Goal: Information Seeking & Learning: Check status

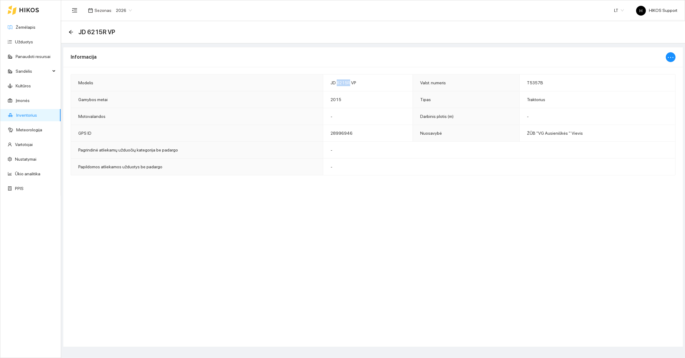
click at [21, 26] on link "Žemėlapis" at bounding box center [26, 27] width 20 height 5
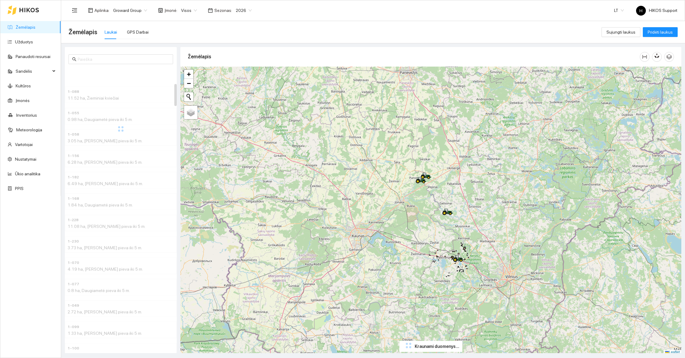
click at [480, 262] on div "+ − Nieko nerasta. Bandykite dar kartą. Žemėlapis Palydovas Leaflet" at bounding box center [430, 211] width 501 height 289
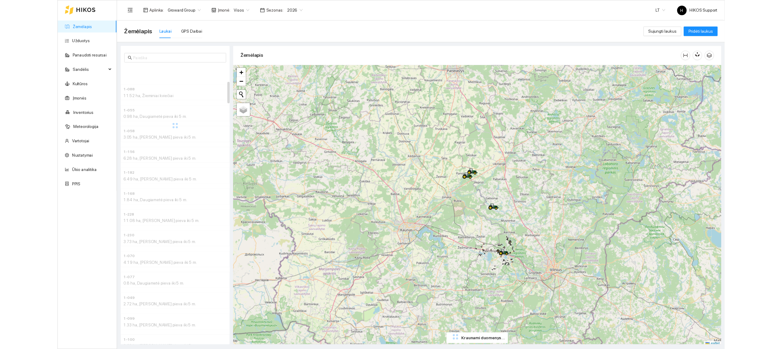
scroll to position [2, 0]
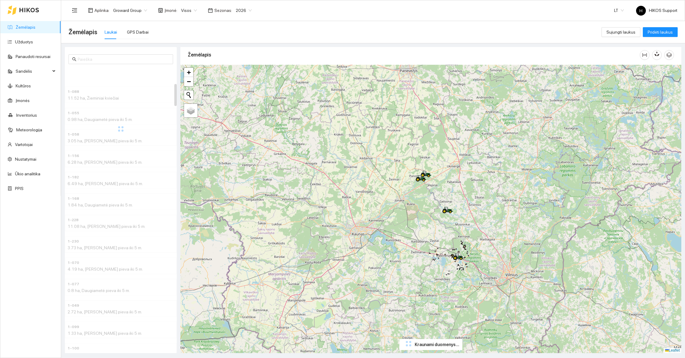
click at [480, 262] on div "+ − Nieko nerasta. Bandykite dar kartą. Žemėlapis Palydovas Leaflet" at bounding box center [430, 209] width 501 height 289
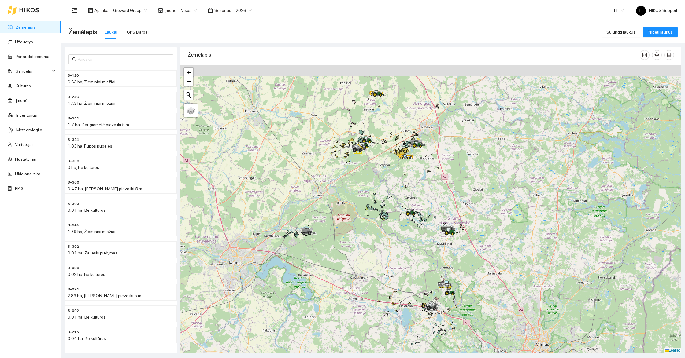
drag, startPoint x: 406, startPoint y: 188, endPoint x: 406, endPoint y: 206, distance: 18.0
click at [406, 206] on div at bounding box center [430, 209] width 501 height 289
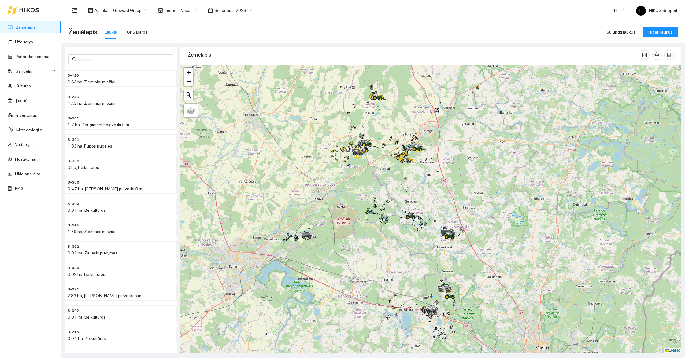
click at [436, 186] on div at bounding box center [430, 209] width 501 height 289
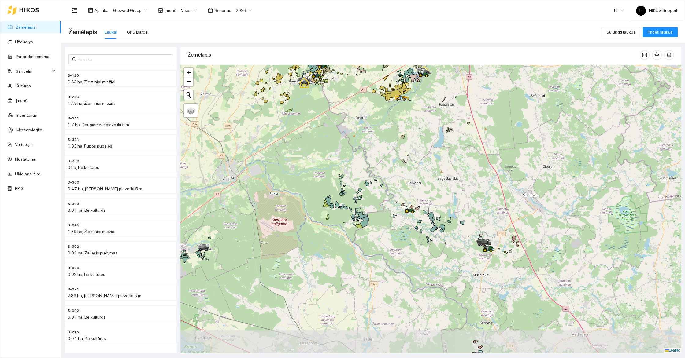
drag, startPoint x: 435, startPoint y: 186, endPoint x: 464, endPoint y: 156, distance: 41.5
click at [464, 156] on div at bounding box center [430, 209] width 501 height 289
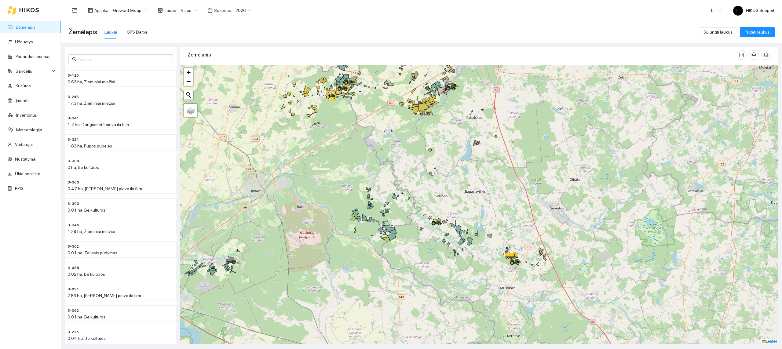
drag, startPoint x: 463, startPoint y: 121, endPoint x: 426, endPoint y: 132, distance: 39.2
click at [426, 132] on div at bounding box center [479, 205] width 598 height 280
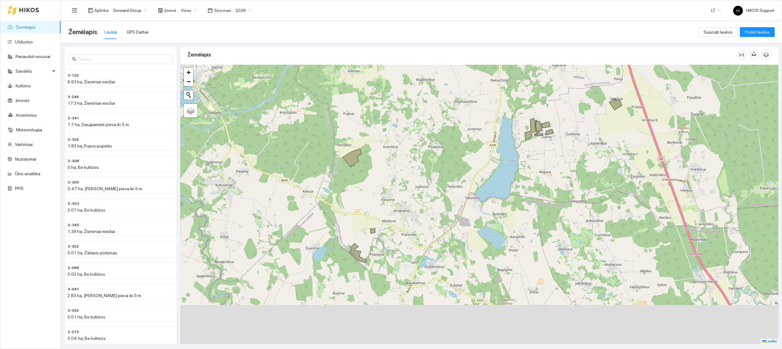
drag, startPoint x: 396, startPoint y: 223, endPoint x: 481, endPoint y: 136, distance: 122.1
click at [481, 136] on div at bounding box center [479, 205] width 598 height 280
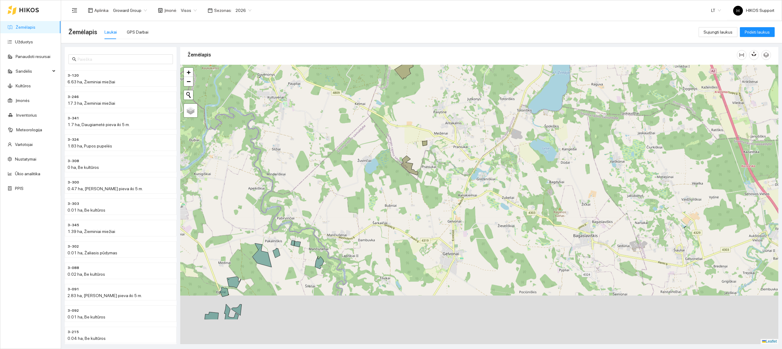
drag, startPoint x: 463, startPoint y: 271, endPoint x: 545, endPoint y: 120, distance: 172.2
click at [545, 120] on div at bounding box center [479, 205] width 598 height 280
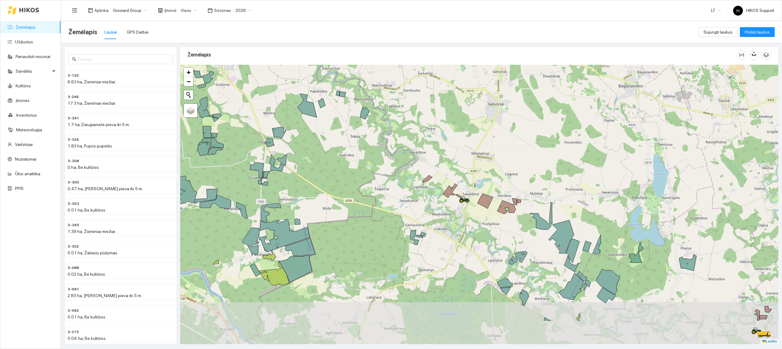
drag, startPoint x: 520, startPoint y: 209, endPoint x: 514, endPoint y: 156, distance: 52.9
click at [514, 156] on div at bounding box center [479, 205] width 598 height 280
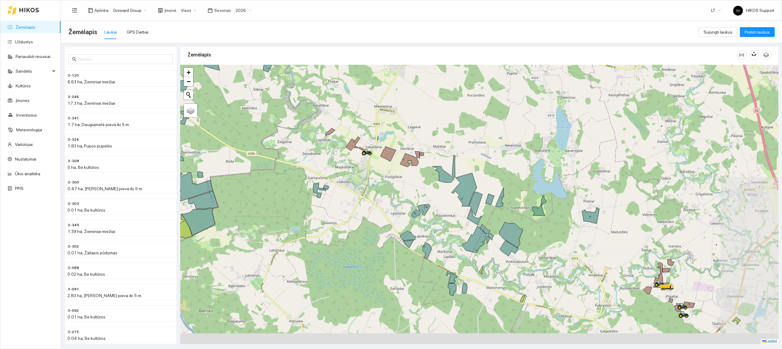
drag, startPoint x: 556, startPoint y: 203, endPoint x: 459, endPoint y: 156, distance: 107.6
click at [459, 156] on div at bounding box center [479, 205] width 598 height 280
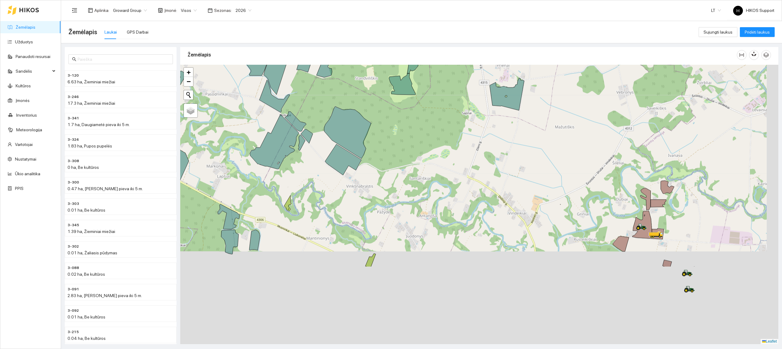
drag, startPoint x: 642, startPoint y: 270, endPoint x: 550, endPoint y: 155, distance: 147.2
click at [550, 155] on div at bounding box center [479, 205] width 598 height 280
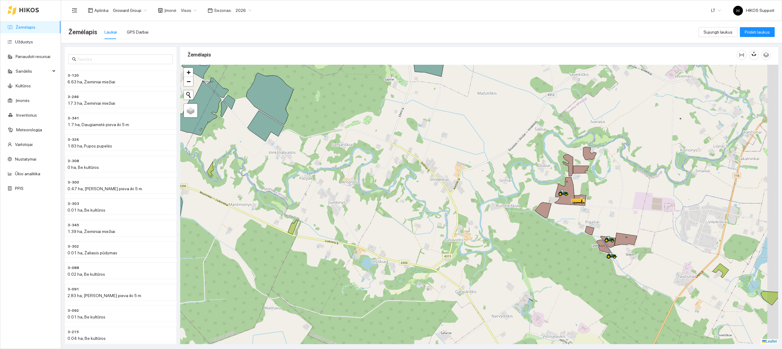
drag, startPoint x: 597, startPoint y: 222, endPoint x: 424, endPoint y: 182, distance: 177.8
click at [535, 203] on icon at bounding box center [543, 210] width 16 height 15
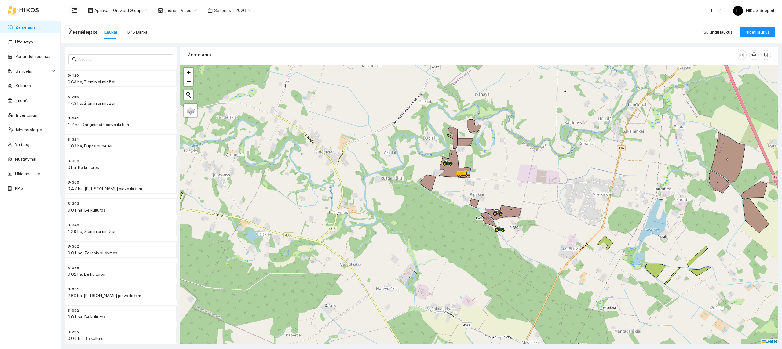
click at [76, 11] on icon "menu-fold" at bounding box center [75, 11] width 6 height 6
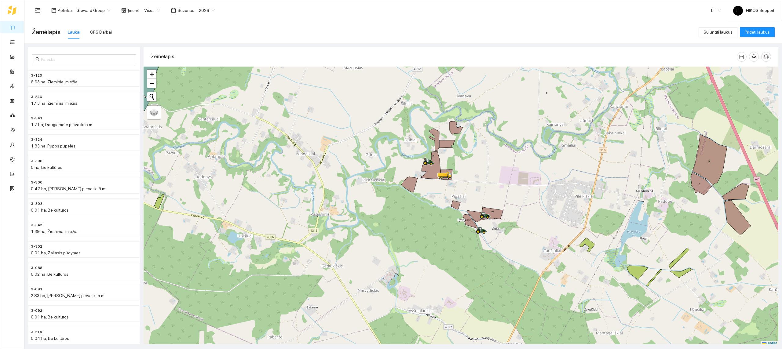
scroll to position [2, 0]
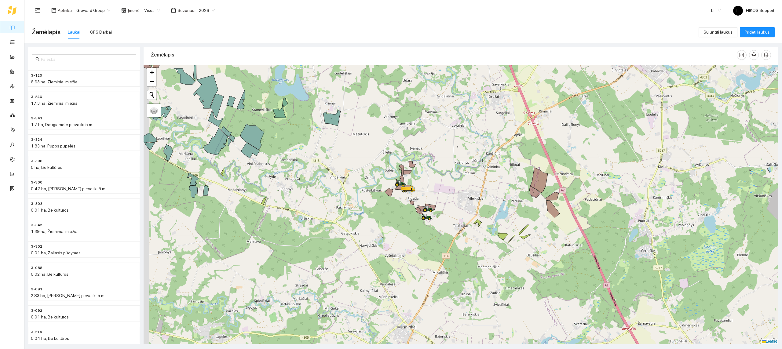
drag, startPoint x: 340, startPoint y: 204, endPoint x: 363, endPoint y: 210, distance: 24.3
click at [363, 210] on div at bounding box center [461, 205] width 635 height 280
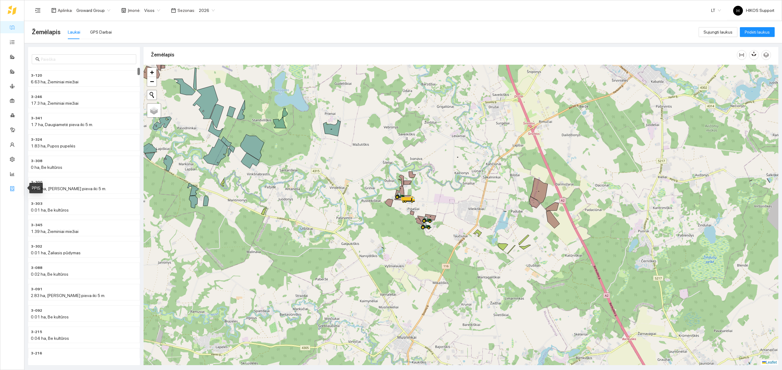
click at [18, 187] on link "PPIS" at bounding box center [22, 188] width 9 height 5
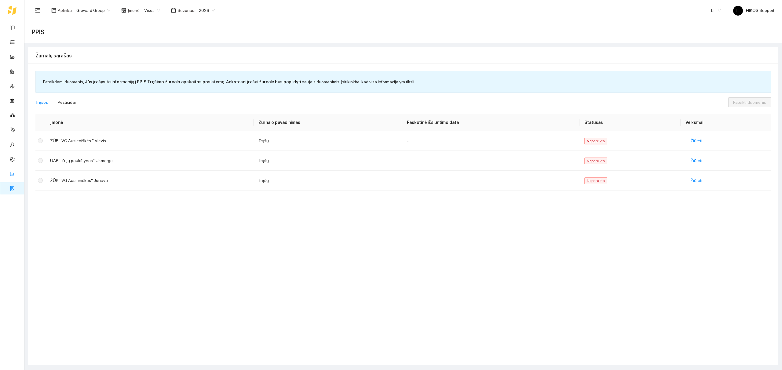
click at [18, 175] on link "Ūkio analitika" at bounding box center [30, 173] width 25 height 5
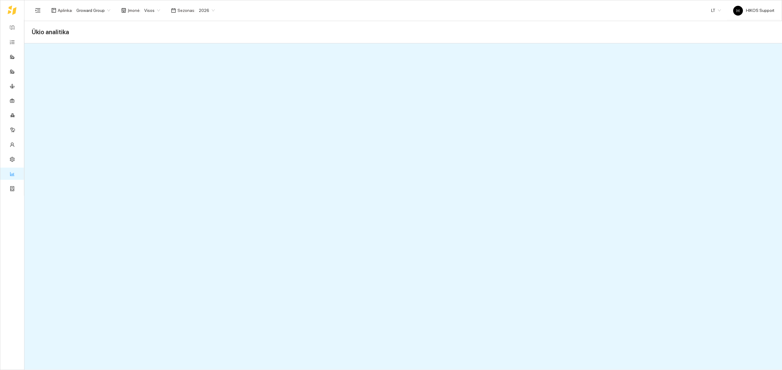
click at [212, 11] on div "2026" at bounding box center [206, 11] width 23 height 10
click at [201, 71] on div "2025" at bounding box center [202, 71] width 16 height 7
click at [208, 7] on span "2025" at bounding box center [207, 10] width 16 height 9
click at [201, 83] on div "2026" at bounding box center [202, 81] width 16 height 7
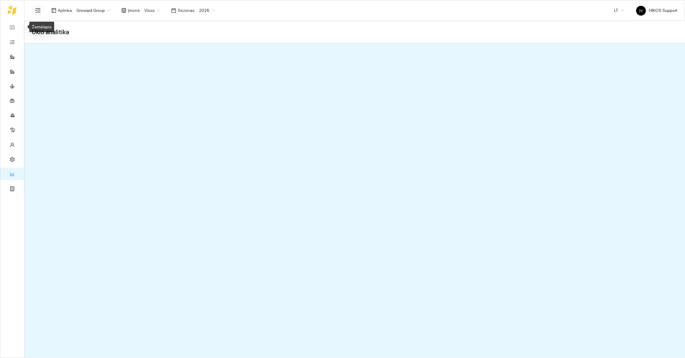
click at [39, 9] on icon "menu-unfold" at bounding box center [37, 10] width 5 height 4
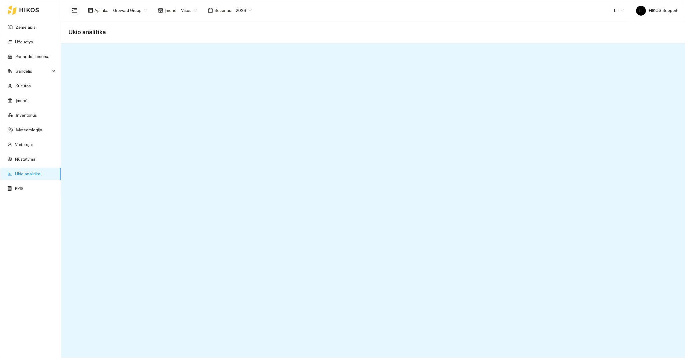
click at [74, 9] on icon "menu-fold" at bounding box center [74, 10] width 5 height 4
